Goal: Task Accomplishment & Management: Complete application form

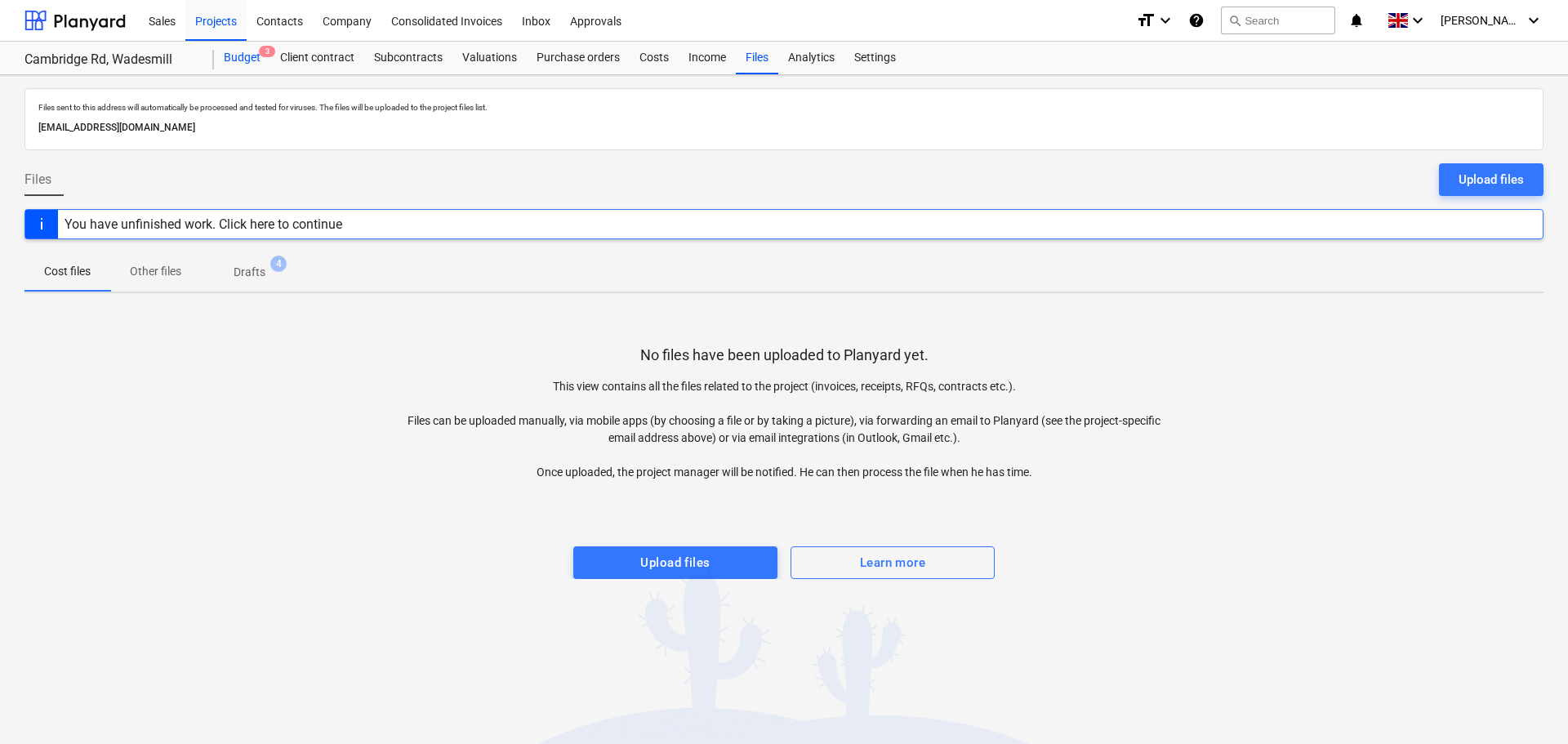
click at [247, 57] on div "Budget 3" at bounding box center [242, 57] width 56 height 33
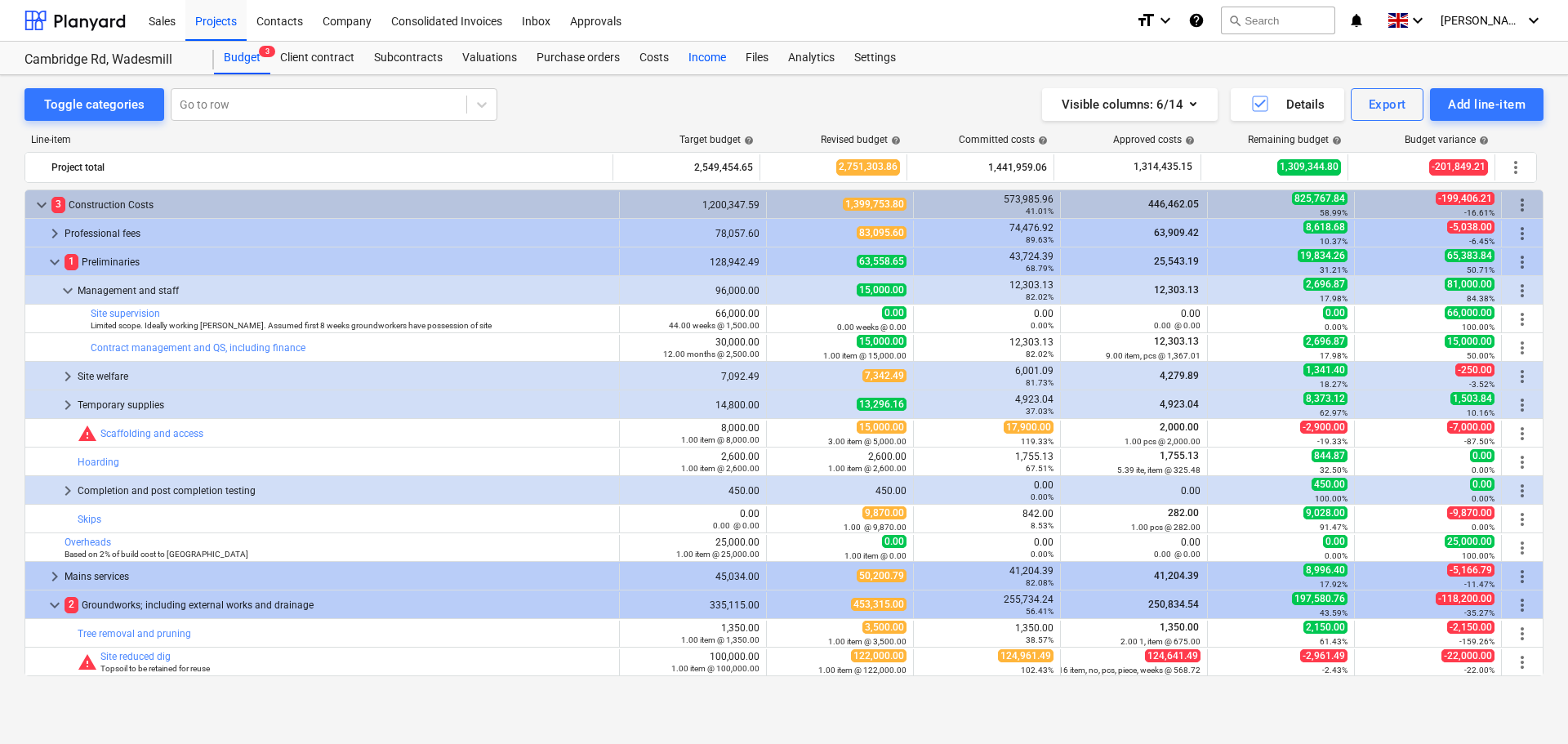
drag, startPoint x: 639, startPoint y: 57, endPoint x: 706, endPoint y: 57, distance: 67.0
click at [639, 57] on div "Costs" at bounding box center [653, 57] width 49 height 33
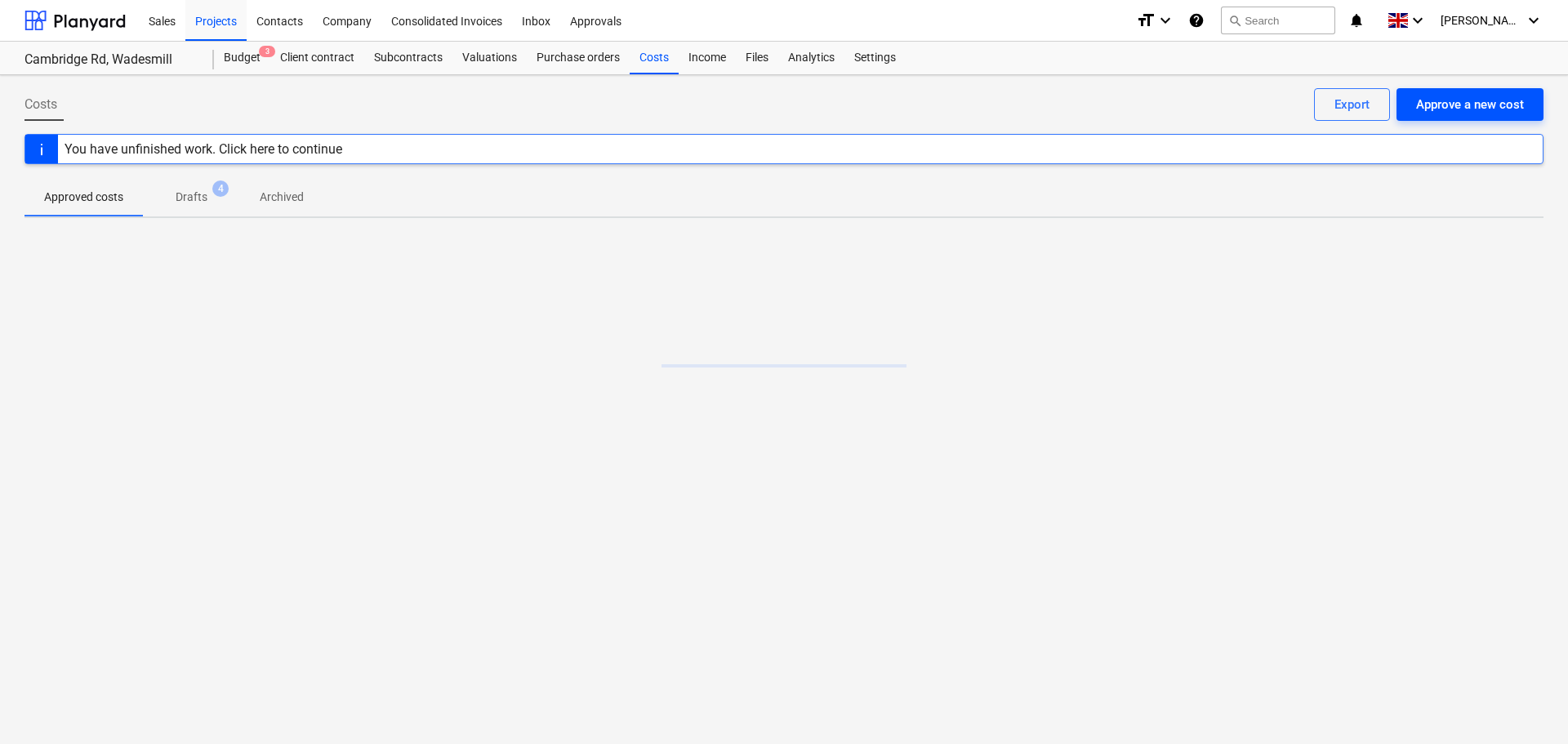
click at [1439, 106] on div "Approve a new cost" at bounding box center [1469, 104] width 108 height 22
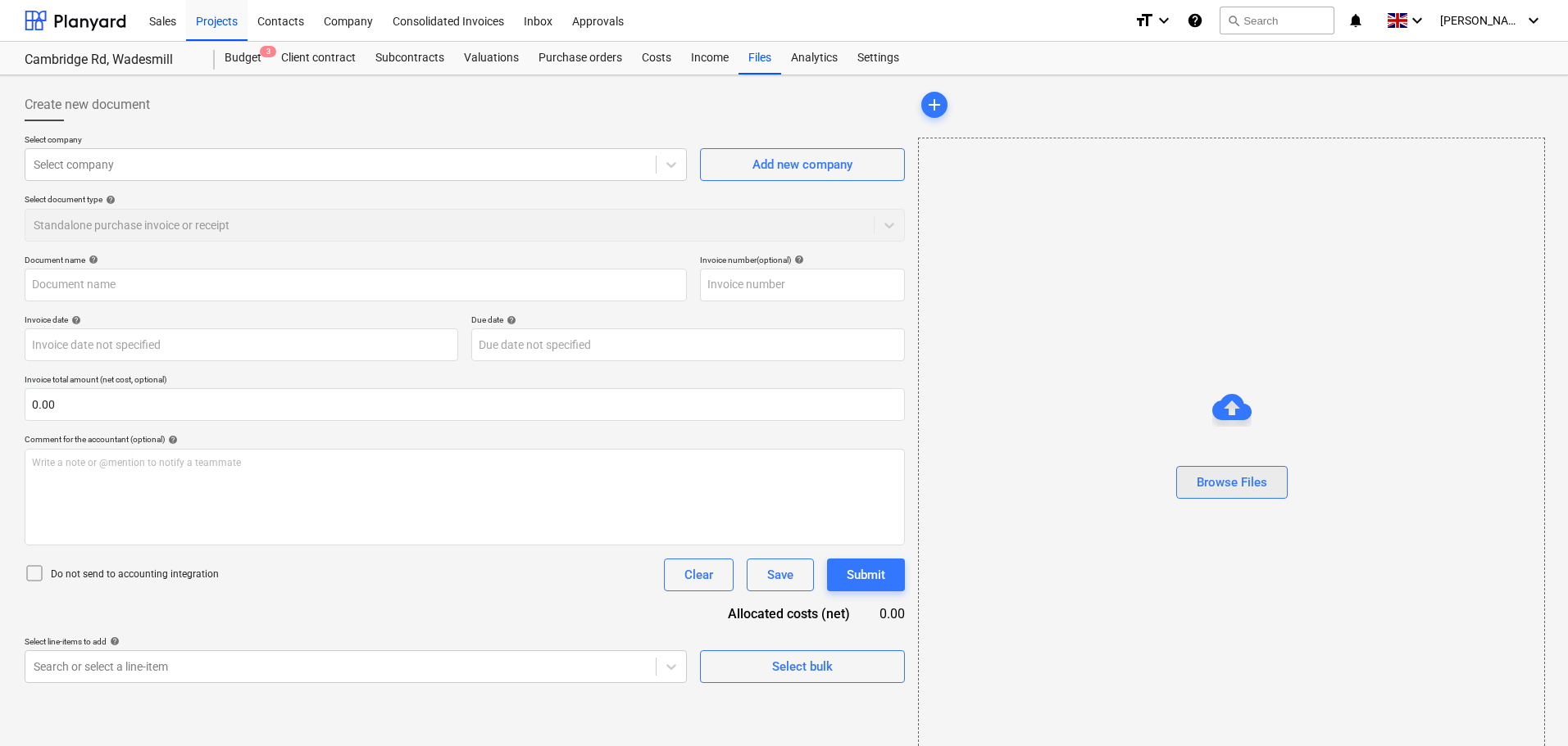
click at [1244, 483] on div "Browse Files" at bounding box center [1232, 482] width 71 height 22
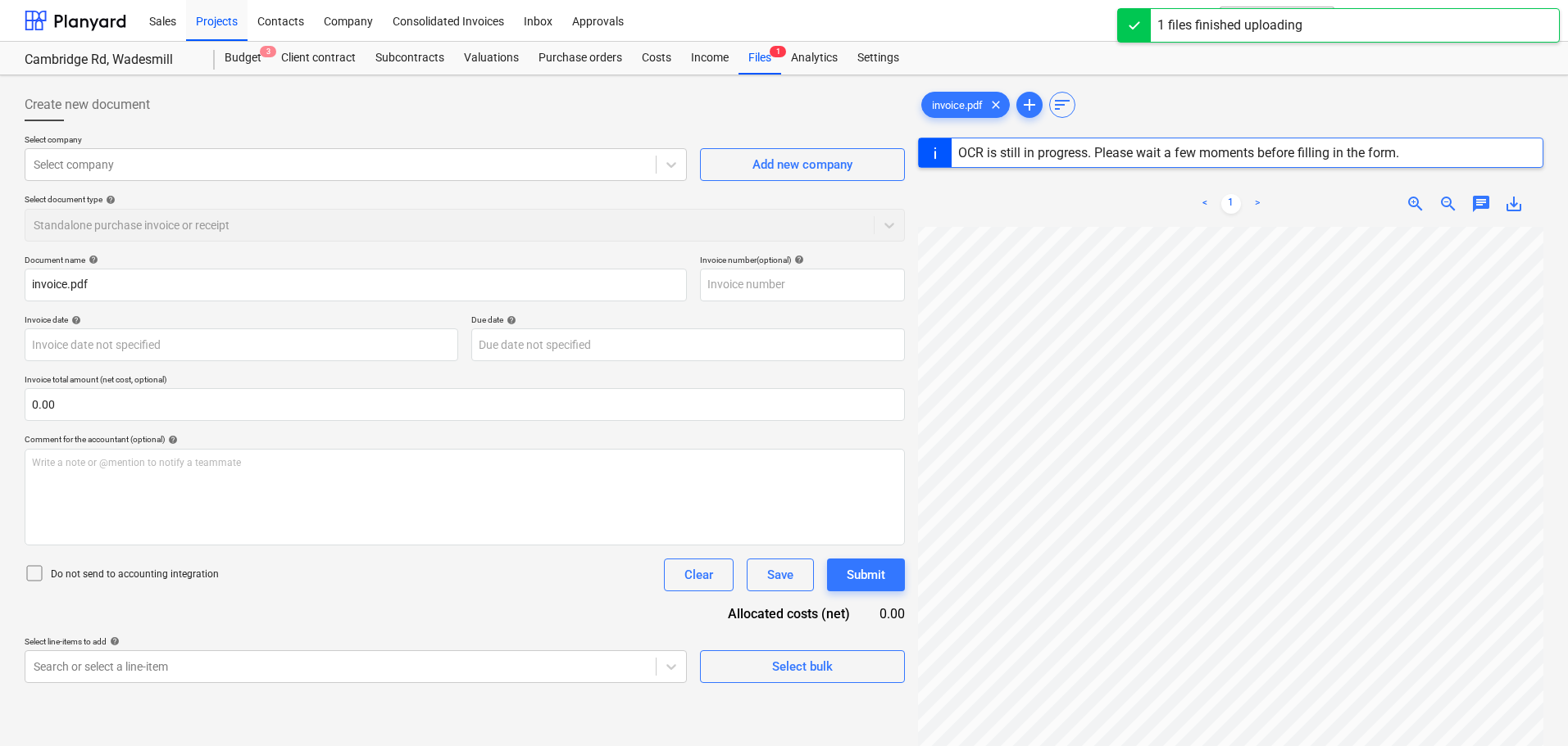
scroll to position [574, 0]
type input "16476870"
type input "[DATE]"
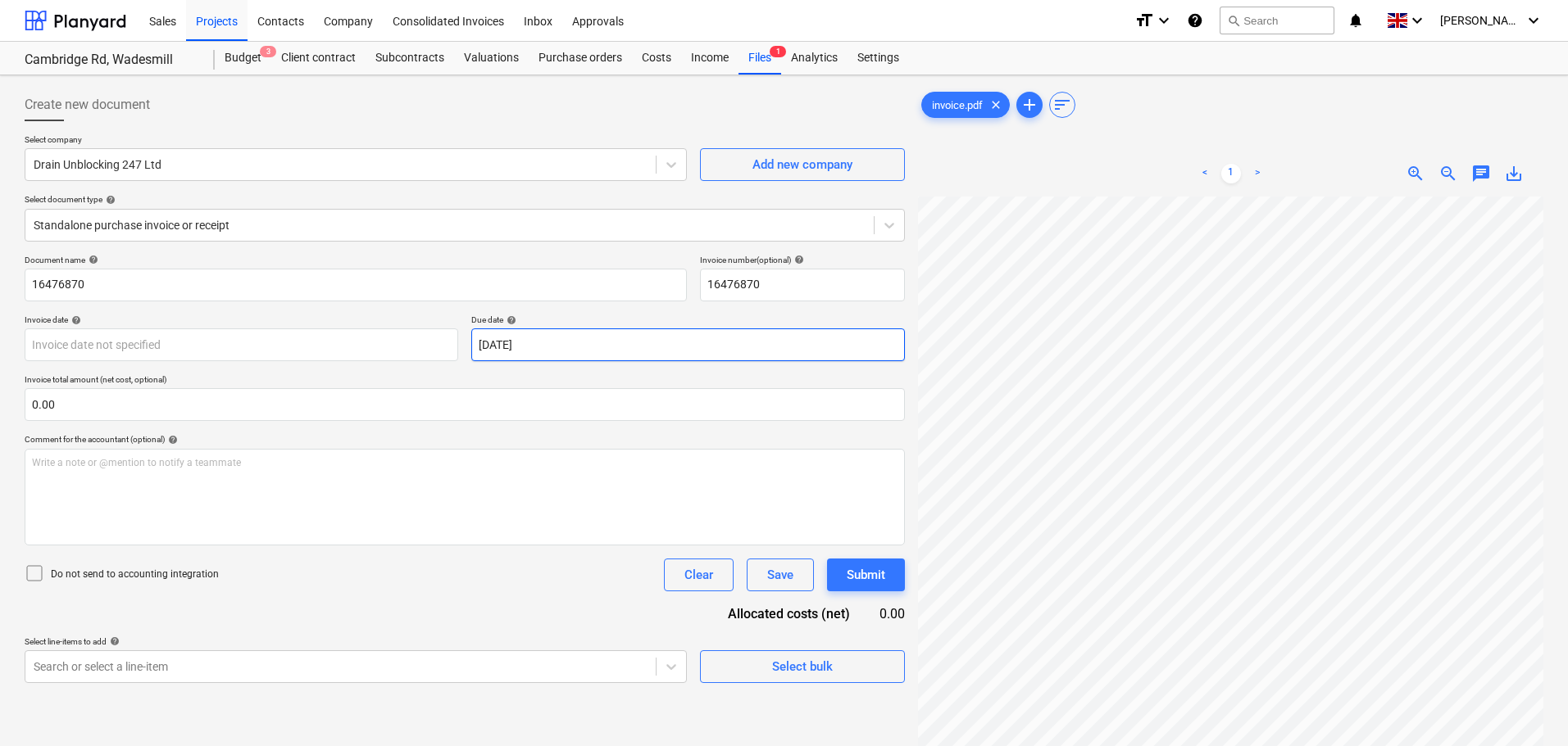
scroll to position [268, 0]
click at [776, 295] on input "16476870" at bounding box center [802, 284] width 204 height 33
drag, startPoint x: 719, startPoint y: 270, endPoint x: 645, endPoint y: 267, distance: 74.1
click at [645, 267] on div "Document name help 16476870 Invoice number (optional) help 16476870" at bounding box center [465, 278] width 880 height 47
type input "INV-6484"
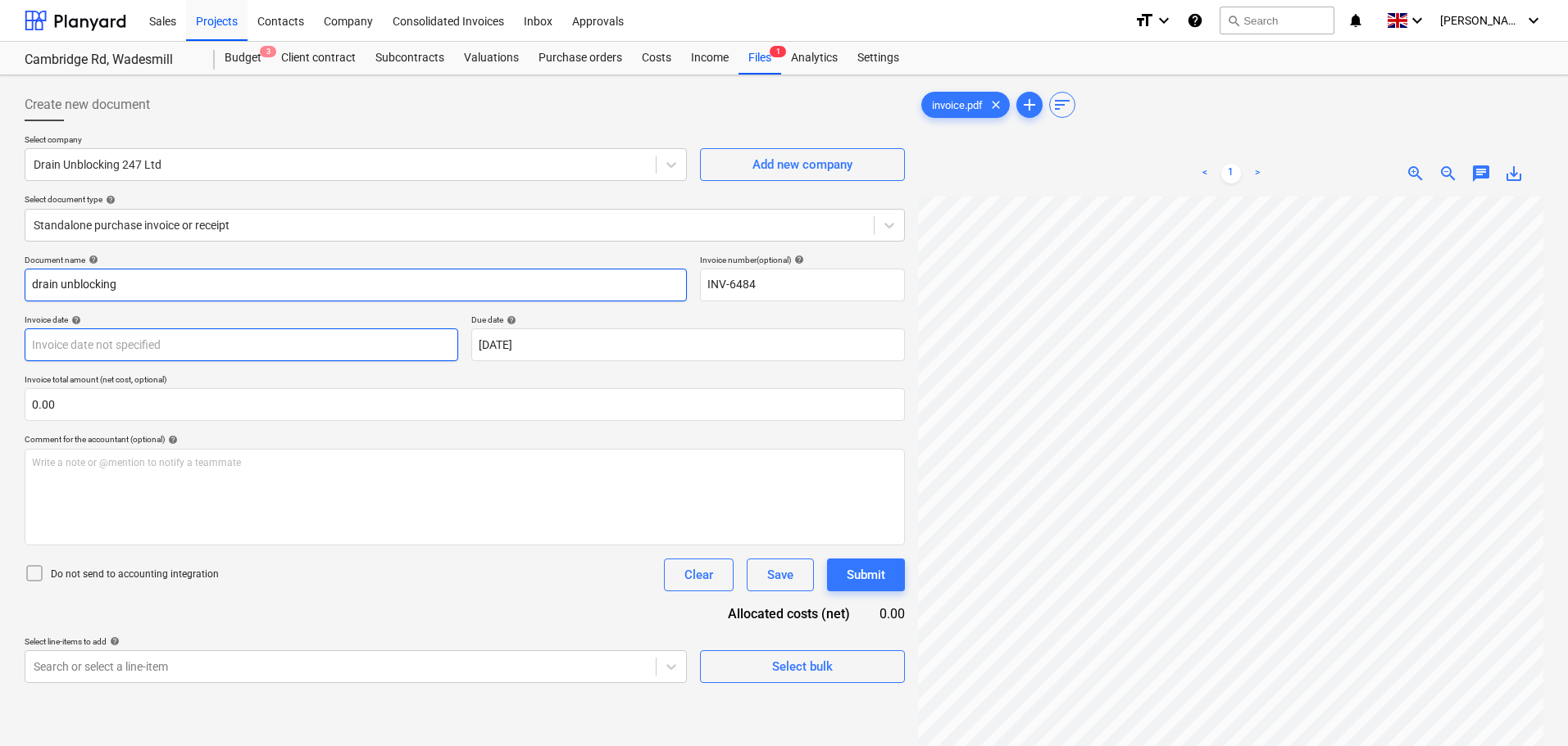
type input "drain unblocking"
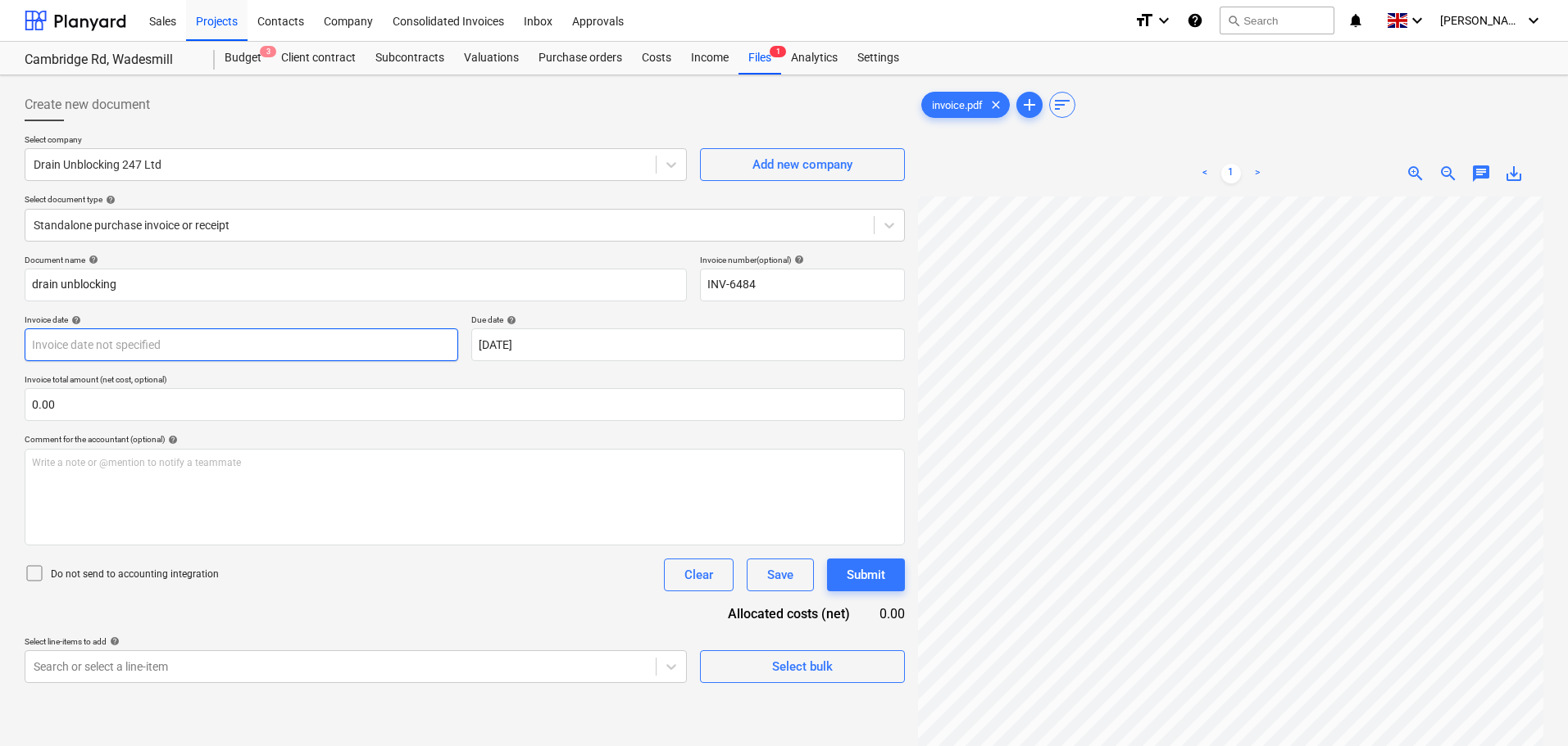
click at [201, 342] on body "Sales Projects Contacts Company Consolidated Invoices Inbox Approvals format_si…" at bounding box center [784, 373] width 1568 height 746
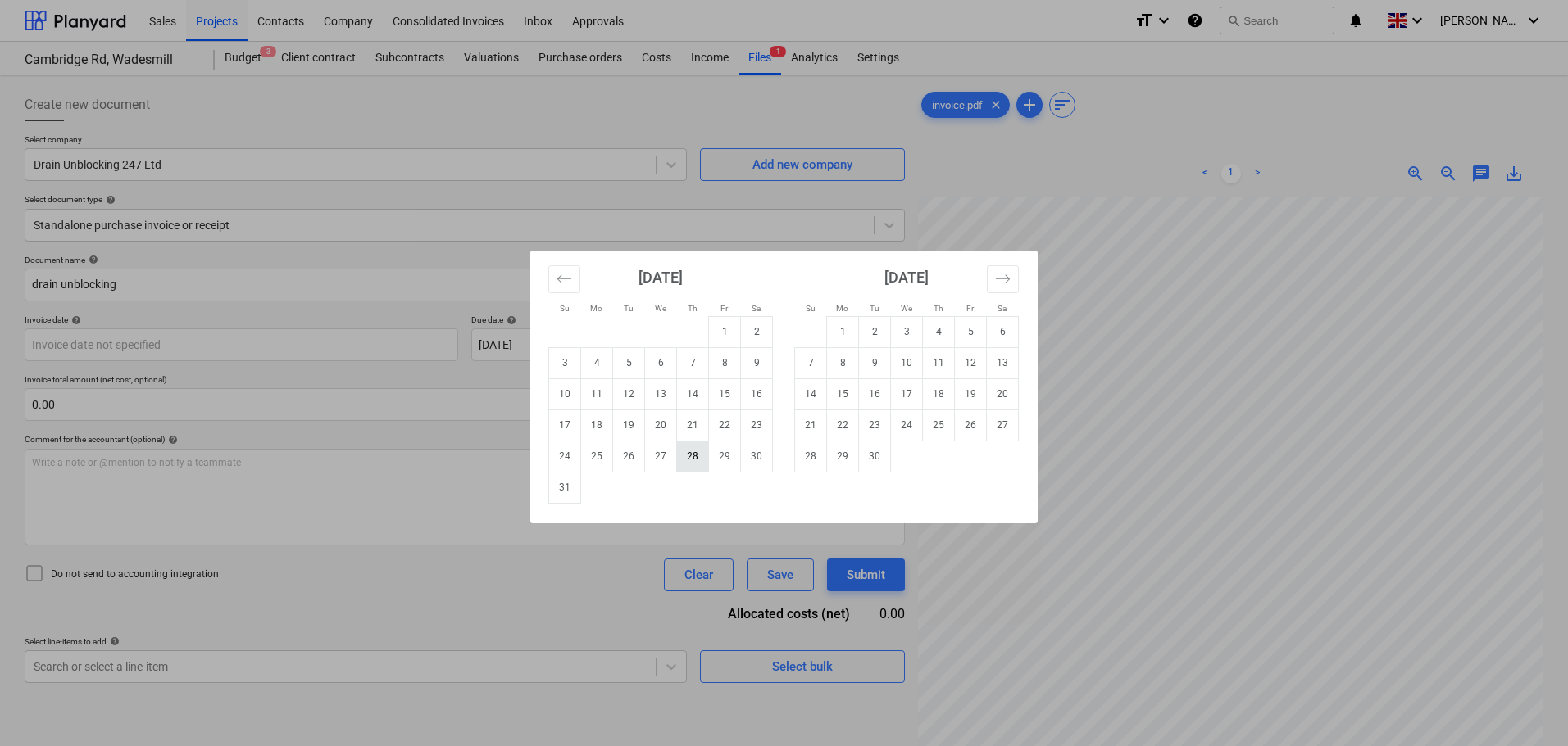
click at [687, 449] on td "28" at bounding box center [693, 456] width 32 height 31
type input "[DATE]"
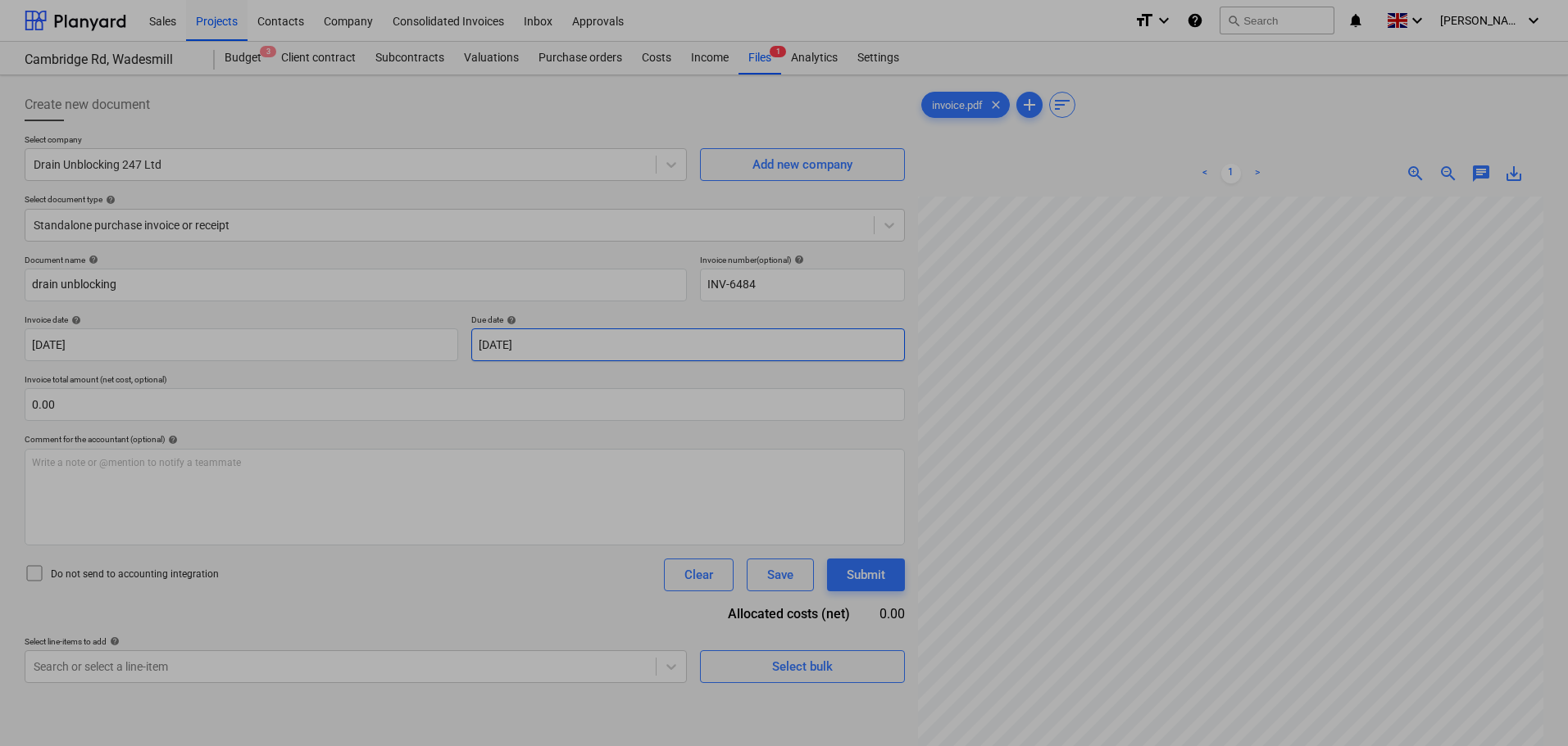
click at [537, 348] on body "Sales Projects Contacts Company Consolidated Invoices Inbox Approvals format_si…" at bounding box center [784, 373] width 1568 height 746
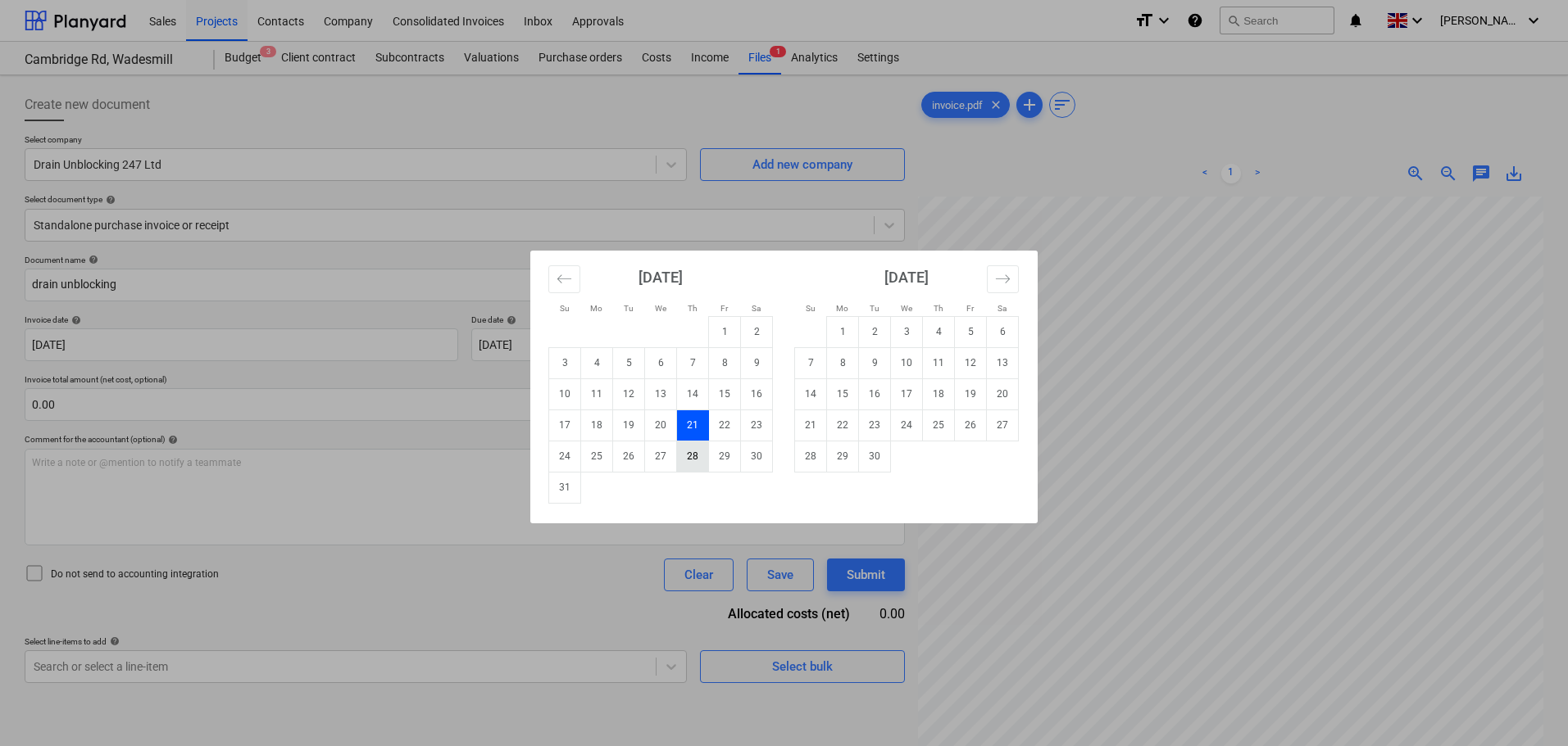
click at [694, 461] on td "28" at bounding box center [693, 456] width 32 height 31
type input "[DATE]"
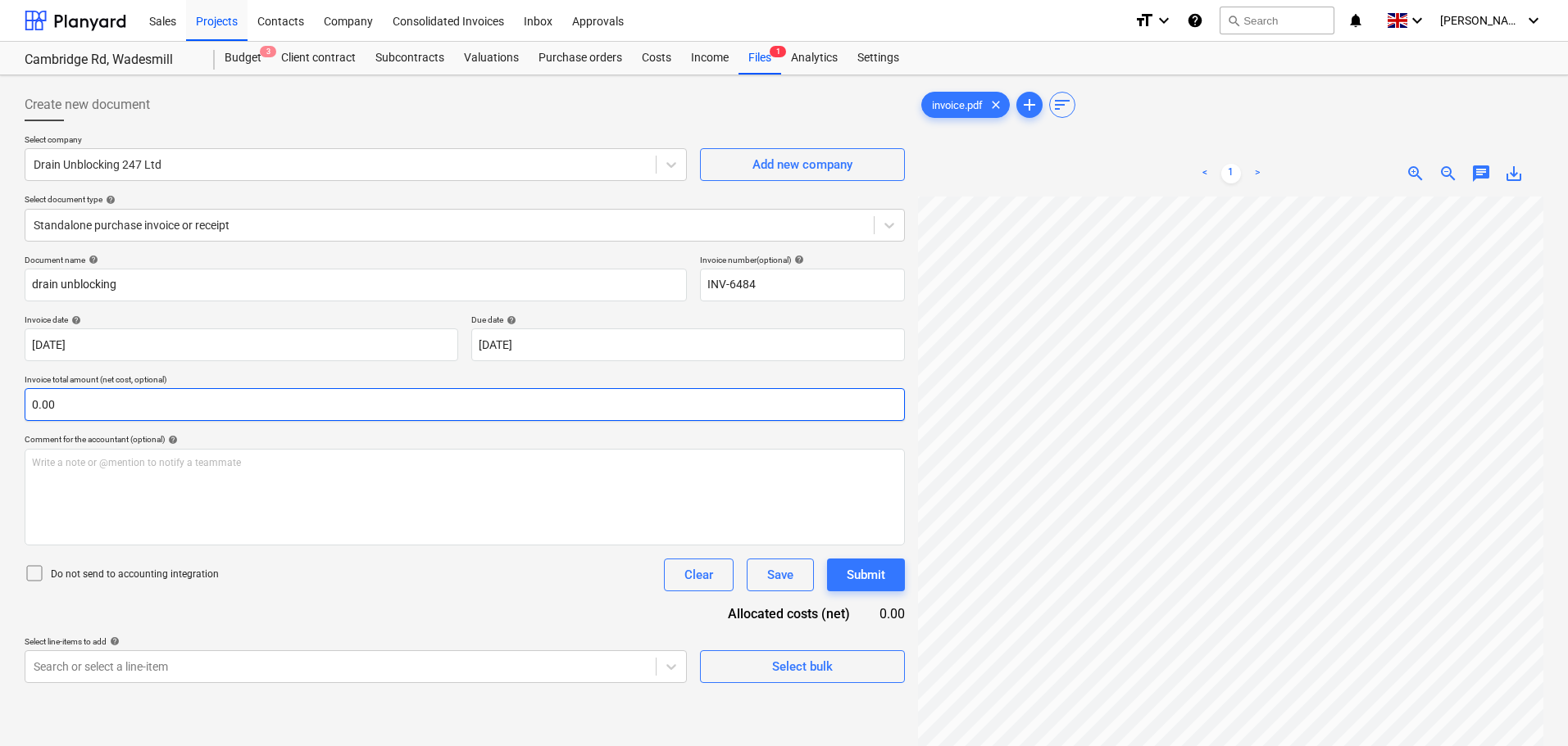
drag, startPoint x: 248, startPoint y: 382, endPoint x: 254, endPoint y: 391, distance: 10.8
click at [248, 381] on p "Invoice total amount (net cost, optional)" at bounding box center [465, 381] width 880 height 14
click at [256, 402] on input "text" at bounding box center [465, 404] width 880 height 33
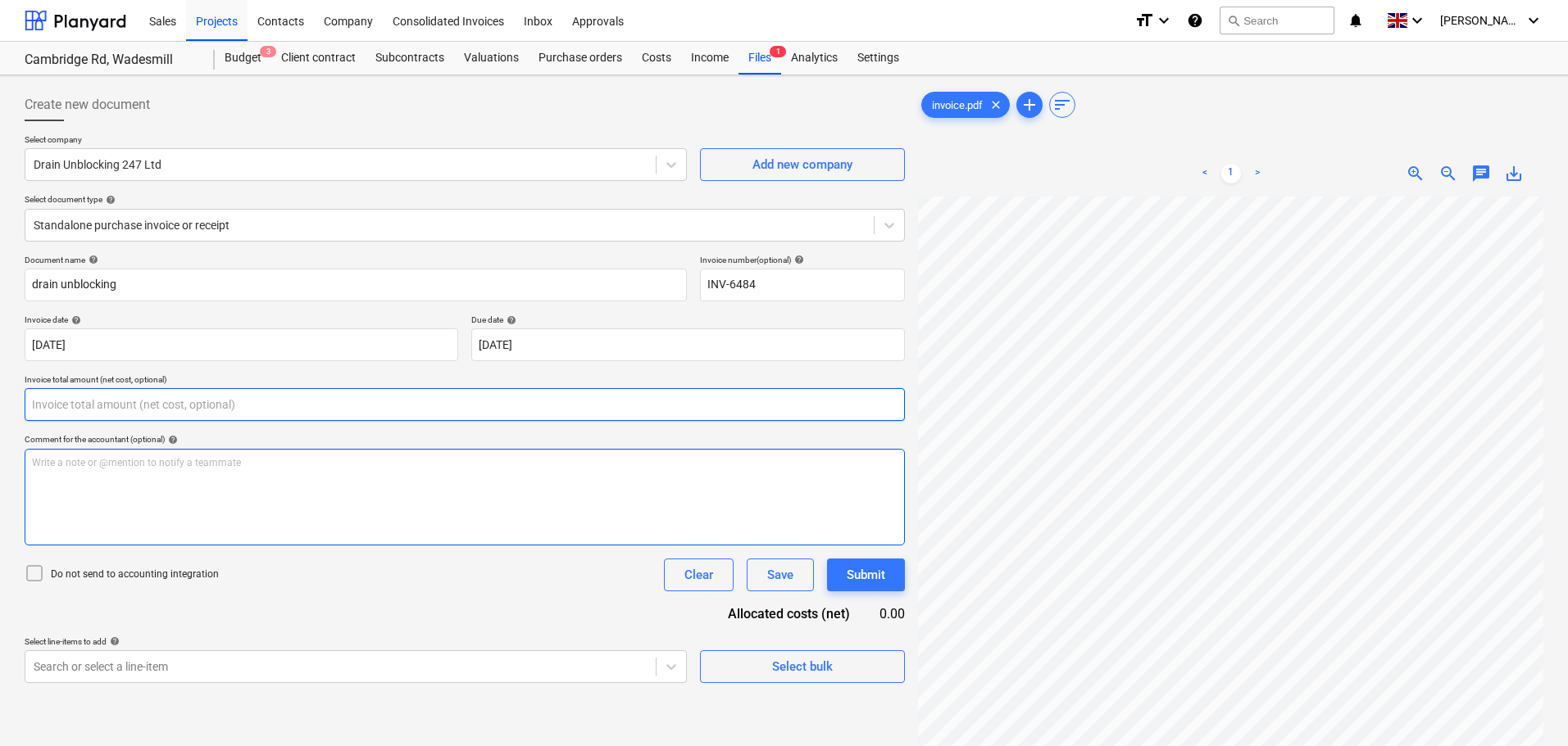
scroll to position [678, 0]
type input "0.00"
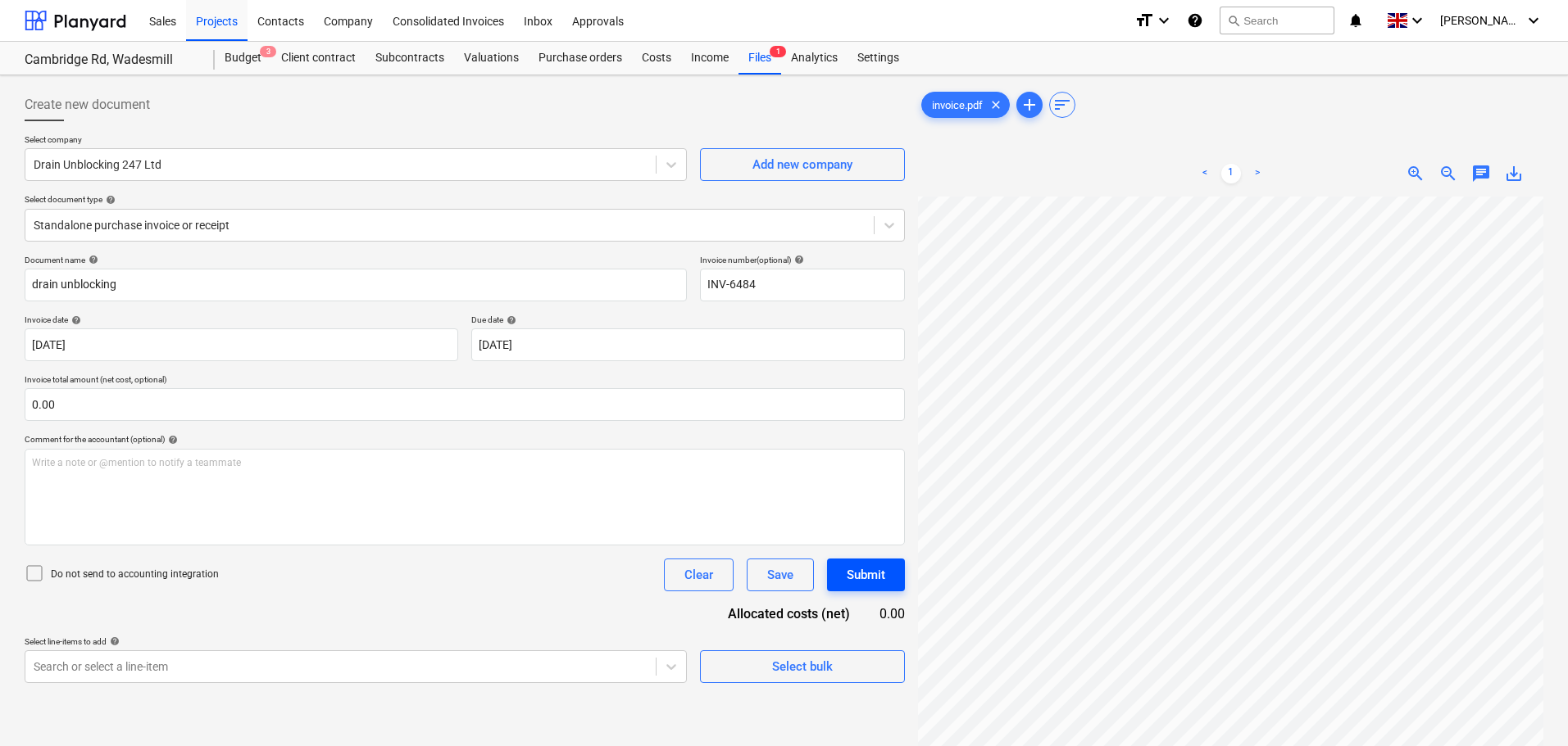
click at [833, 567] on div "Create new document Select company Drain Unblocking 247 Ltd Add new company Sel…" at bounding box center [783, 493] width 1531 height 821
click at [186, 402] on input "text" at bounding box center [465, 404] width 880 height 33
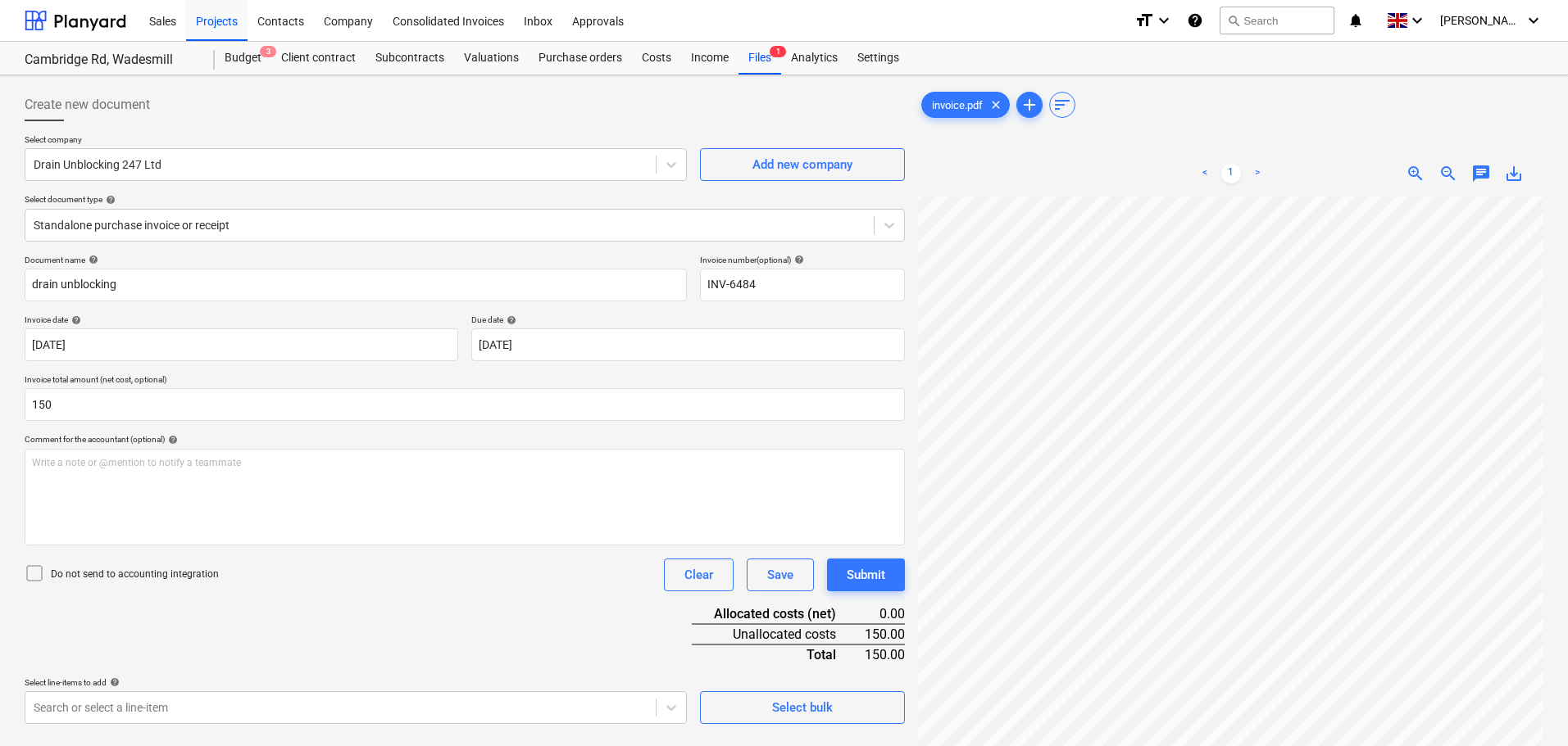
type input "150.00"
click at [505, 610] on div "Document name help drain unblocking Invoice number (optional) help INV-6484 Inv…" at bounding box center [465, 489] width 880 height 469
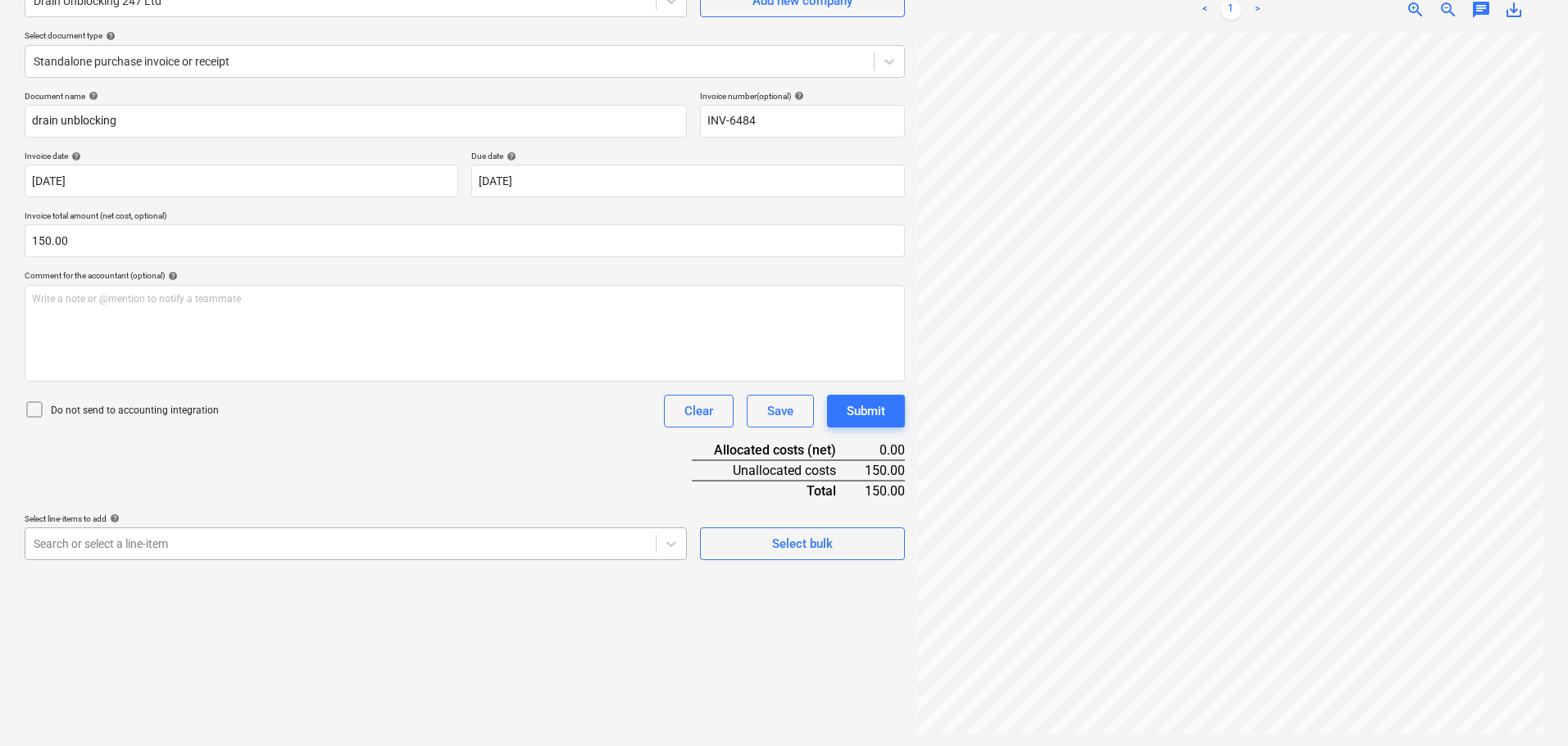
click at [234, 549] on body "Sales Projects Contacts Company Consolidated Invoices Inbox Approvals format_si…" at bounding box center [784, 209] width 1568 height 746
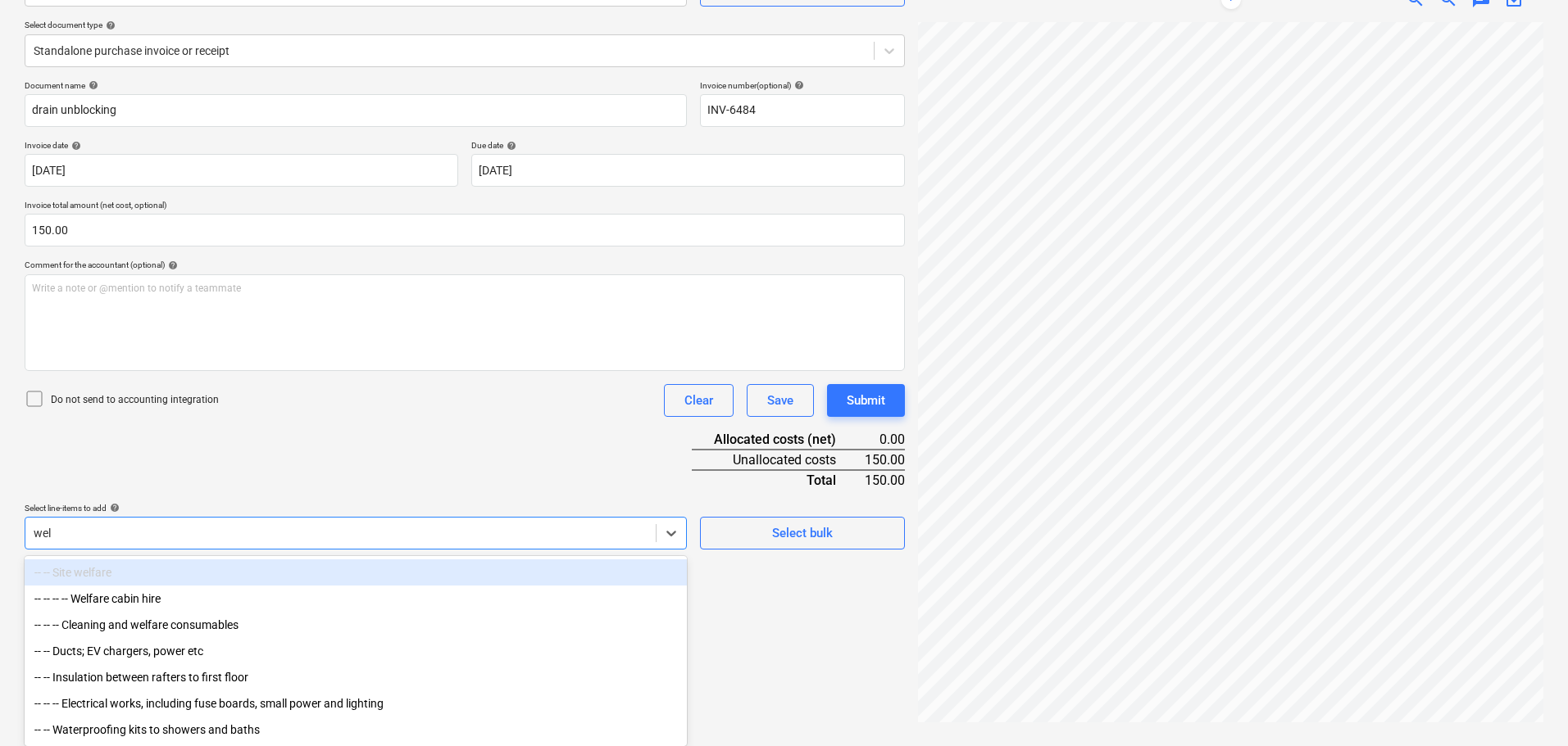
scroll to position [164, 0]
type input "w"
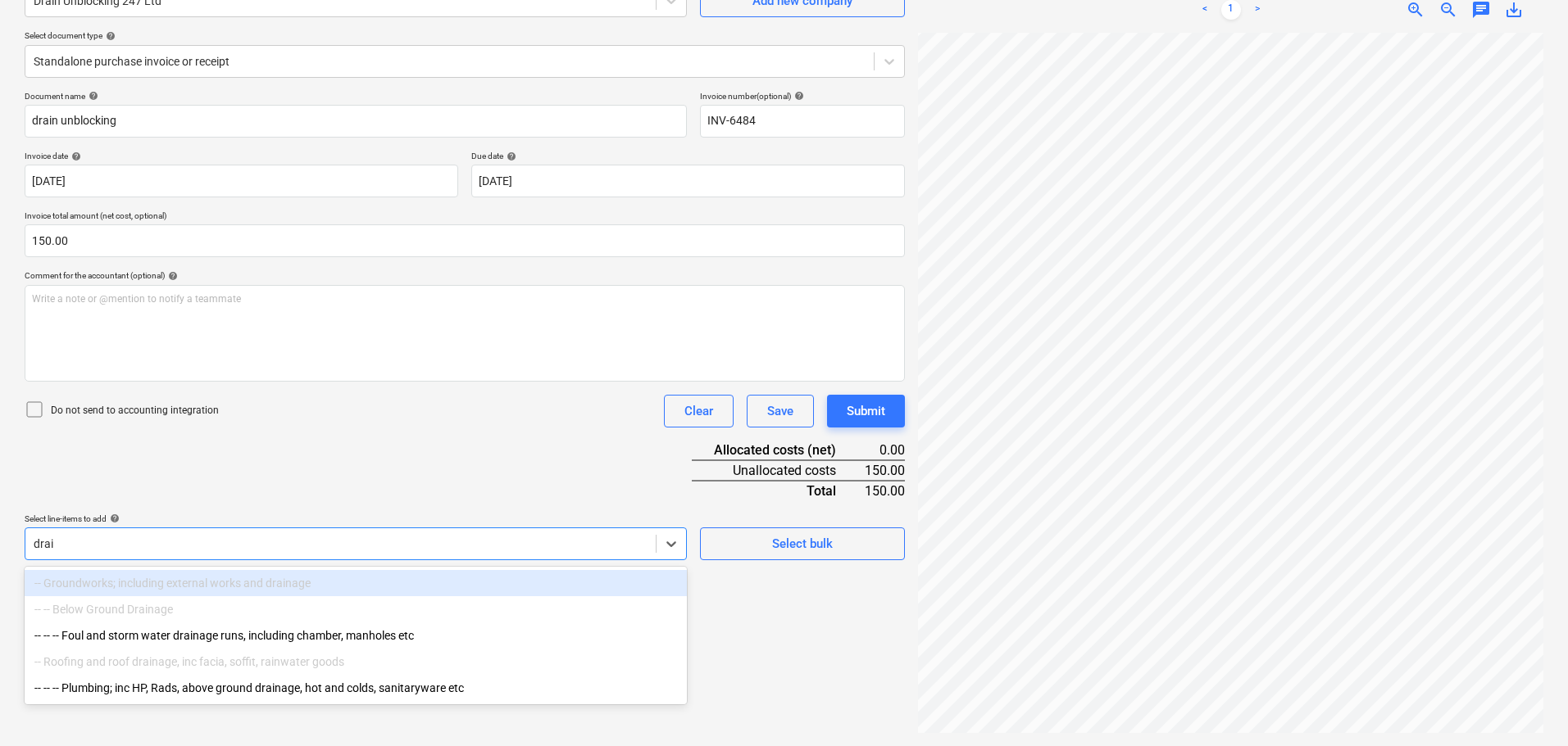
type input "drain"
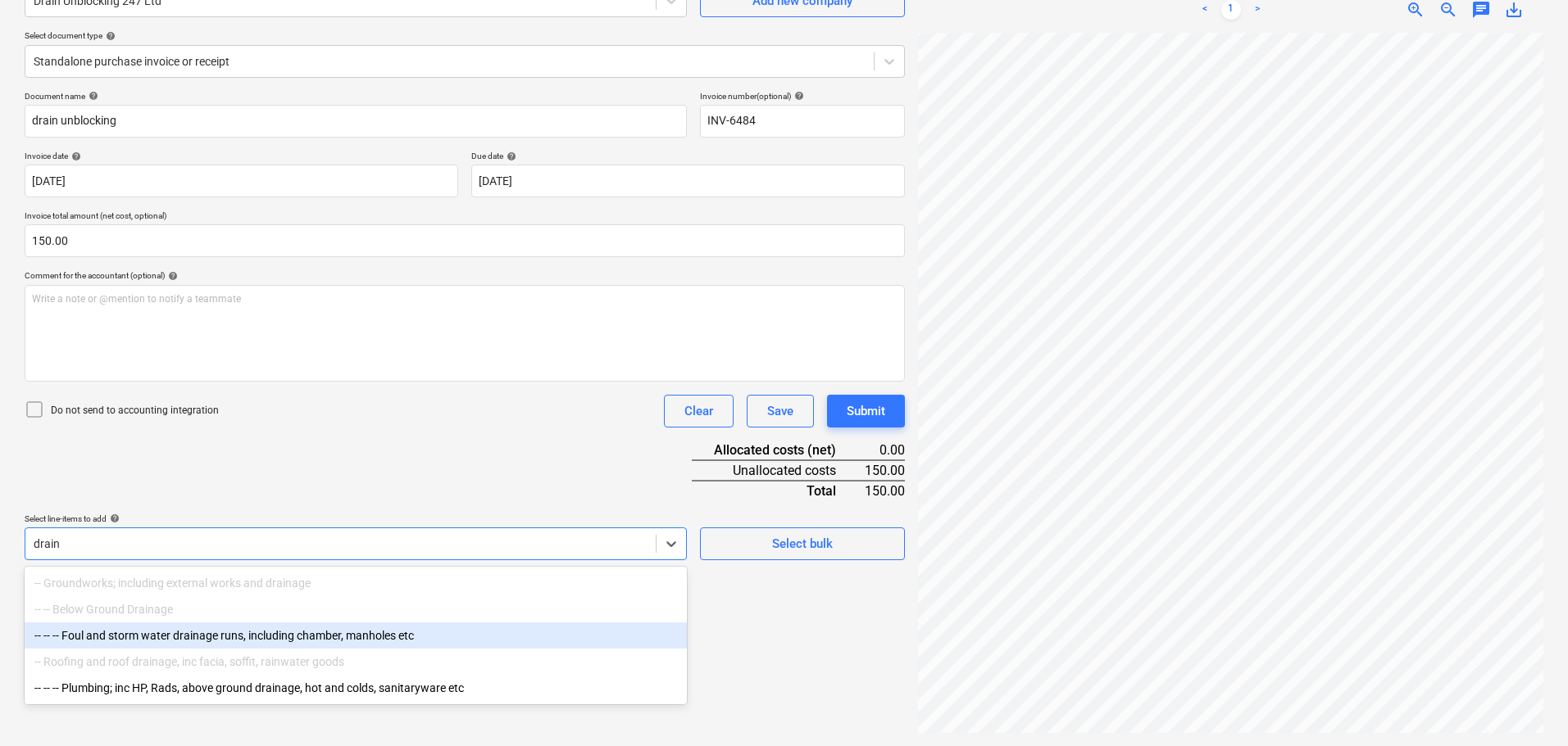
click at [331, 639] on div "-- -- -- Foul and storm water drainage runs, including chamber, manholes etc" at bounding box center [355, 636] width 662 height 26
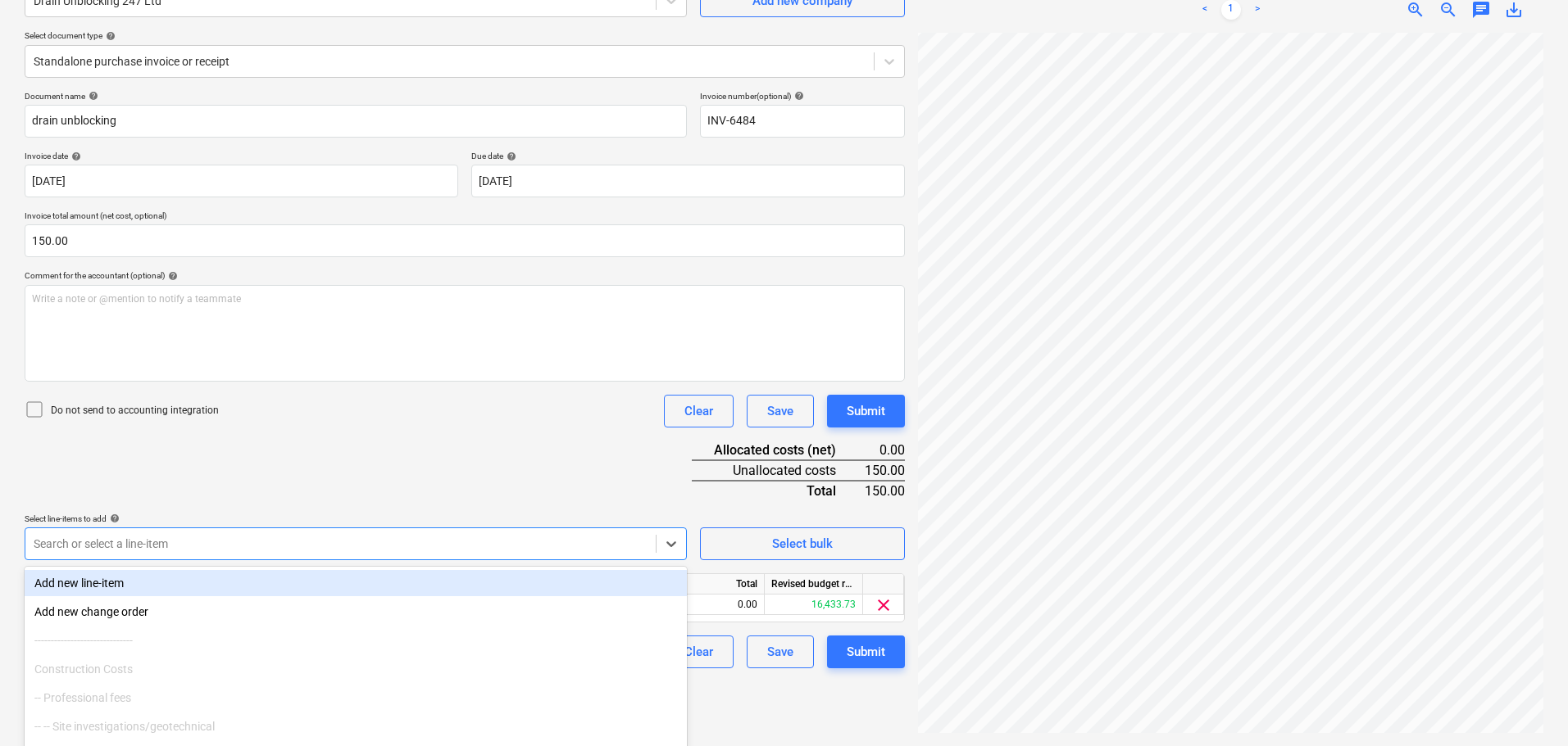
click at [440, 480] on div "Document name help drain unblocking Invoice number (optional) help INV-6484 Inv…" at bounding box center [465, 380] width 880 height 577
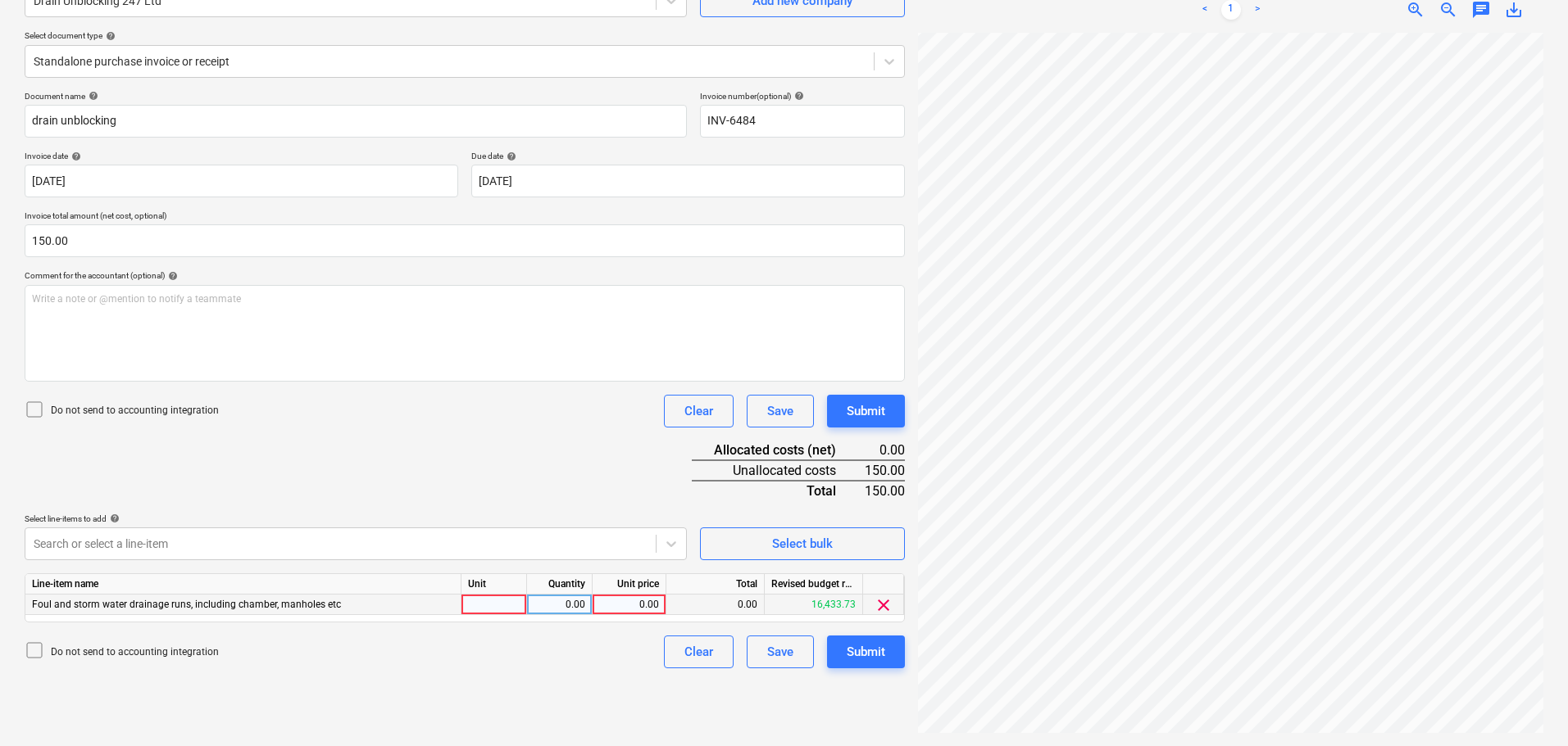
click at [631, 609] on div "0.00" at bounding box center [629, 605] width 59 height 21
type input "150"
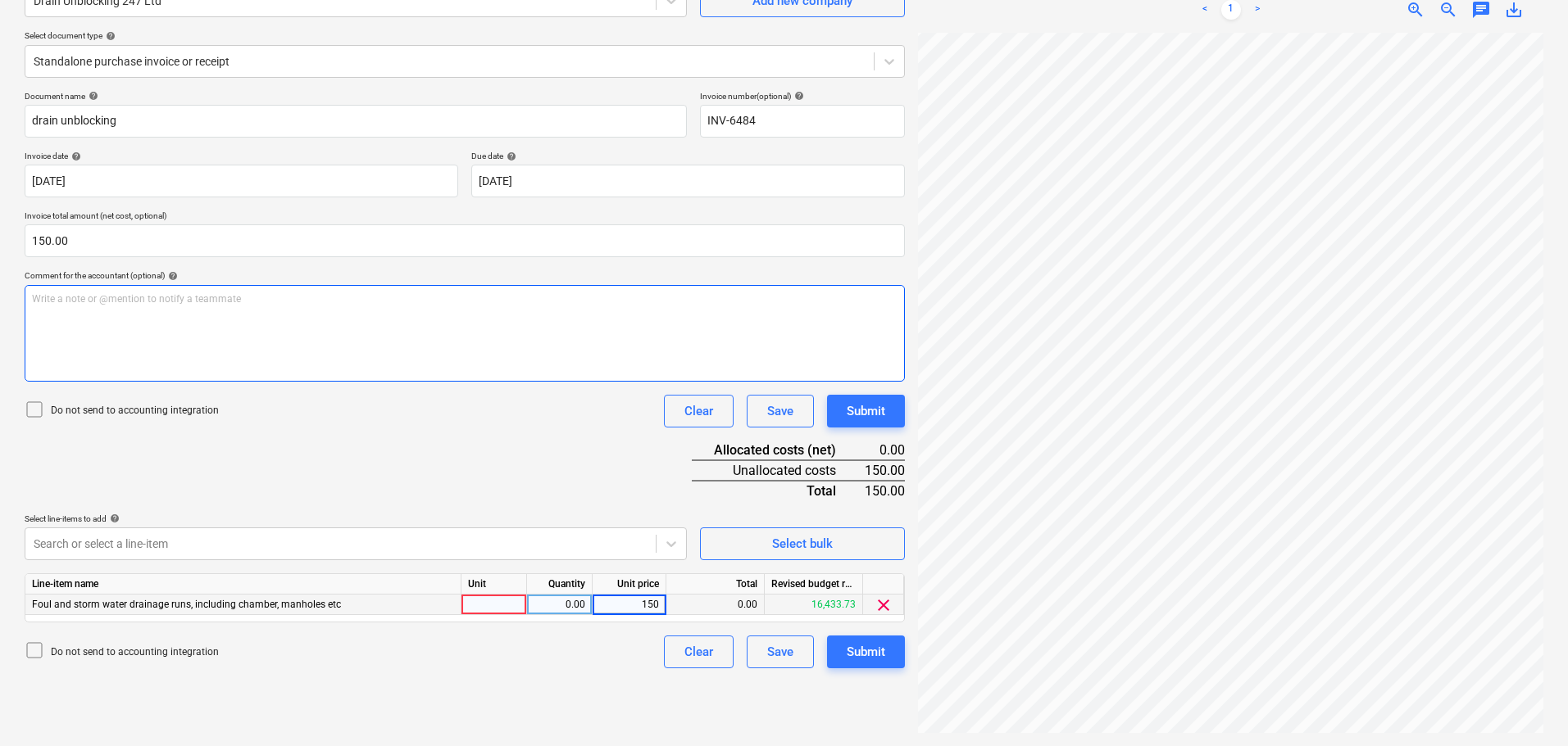
click at [437, 374] on div "Write a note or @mention to notify a teammate [PERSON_NAME]" at bounding box center [465, 333] width 880 height 97
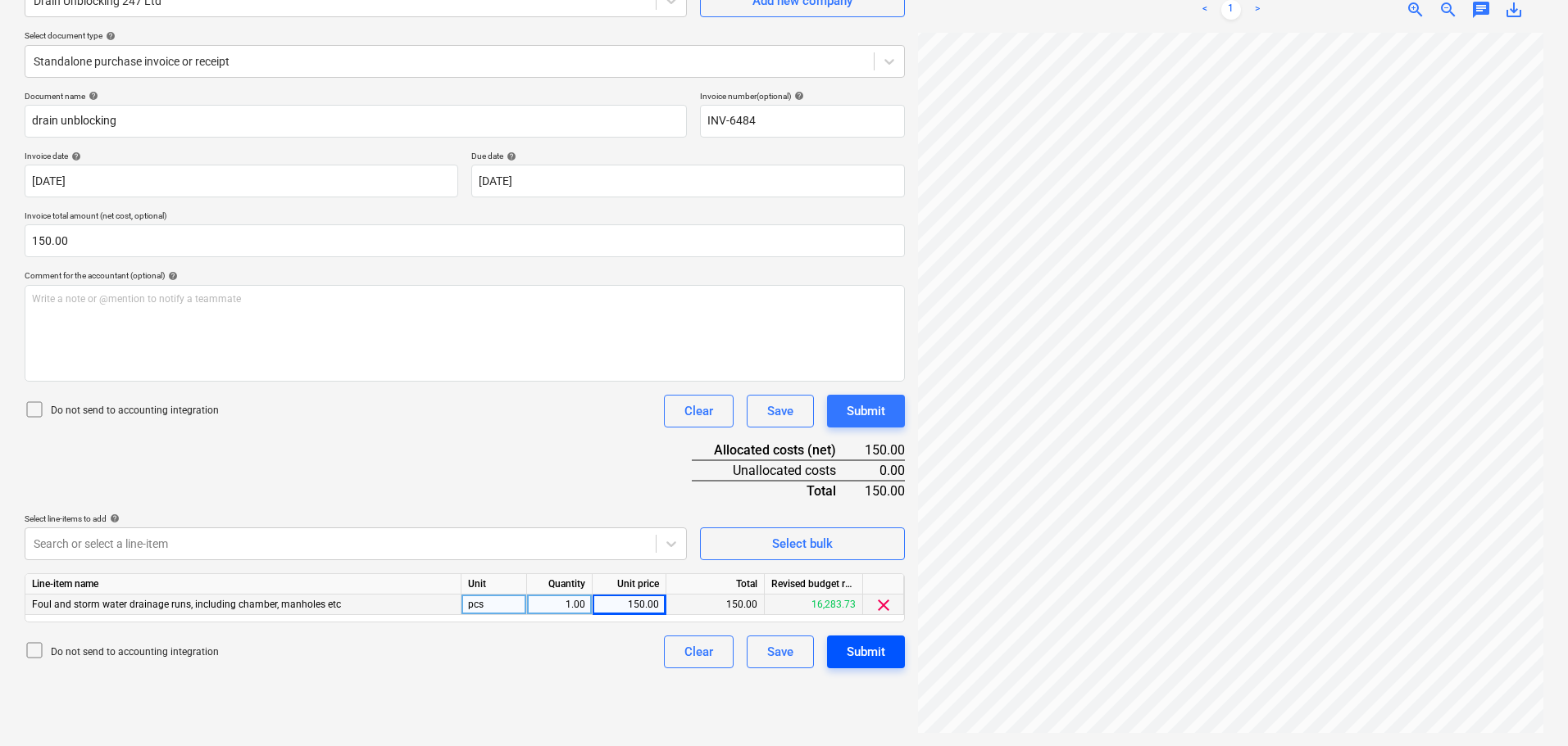
click at [871, 650] on div "Submit" at bounding box center [865, 652] width 39 height 22
